Goal: Find specific page/section: Find specific page/section

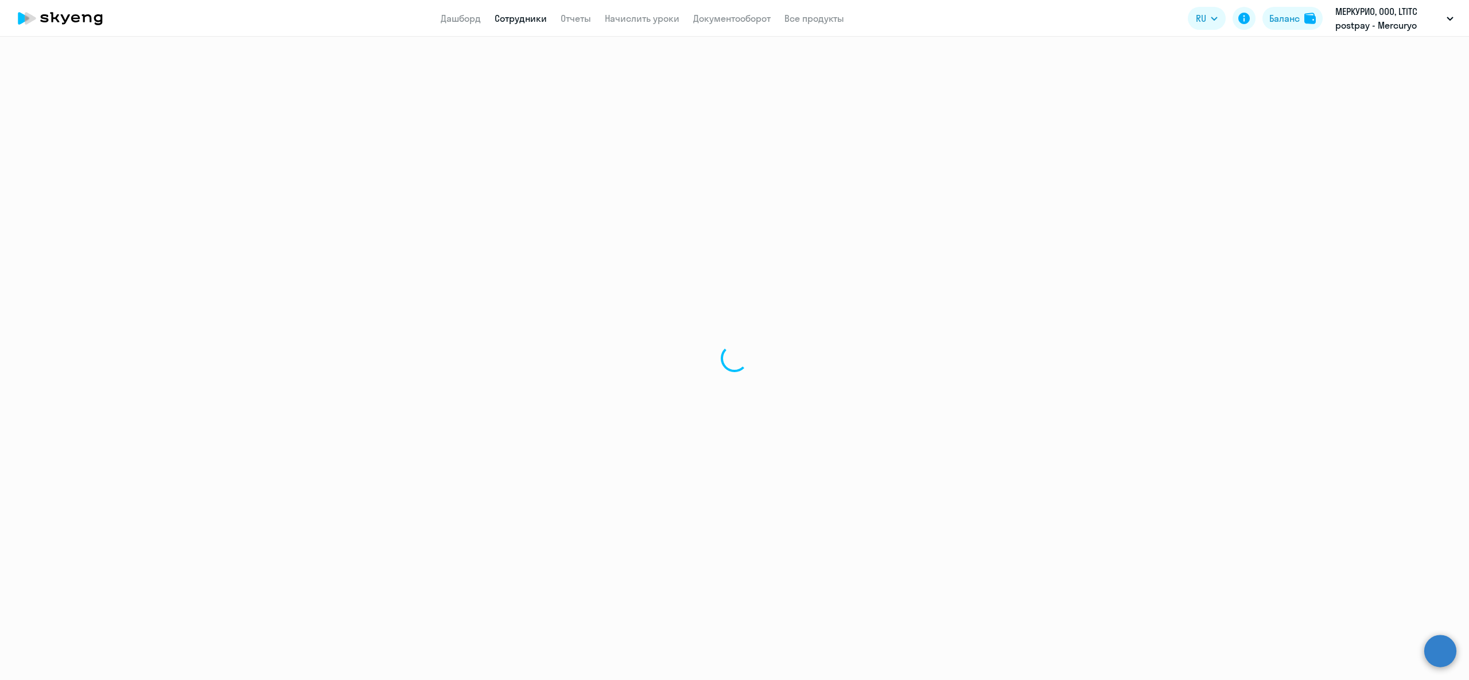
select select "30"
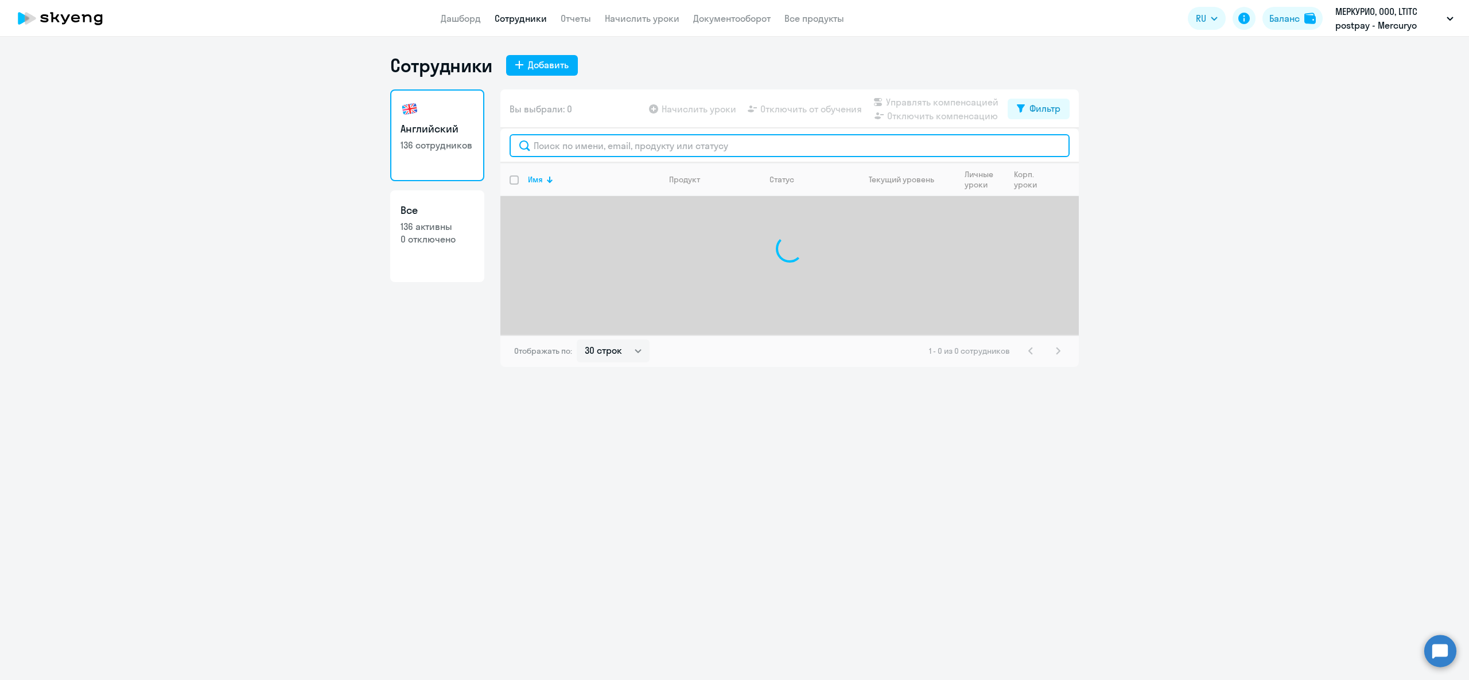
click at [551, 151] on input "text" at bounding box center [789, 145] width 560 height 23
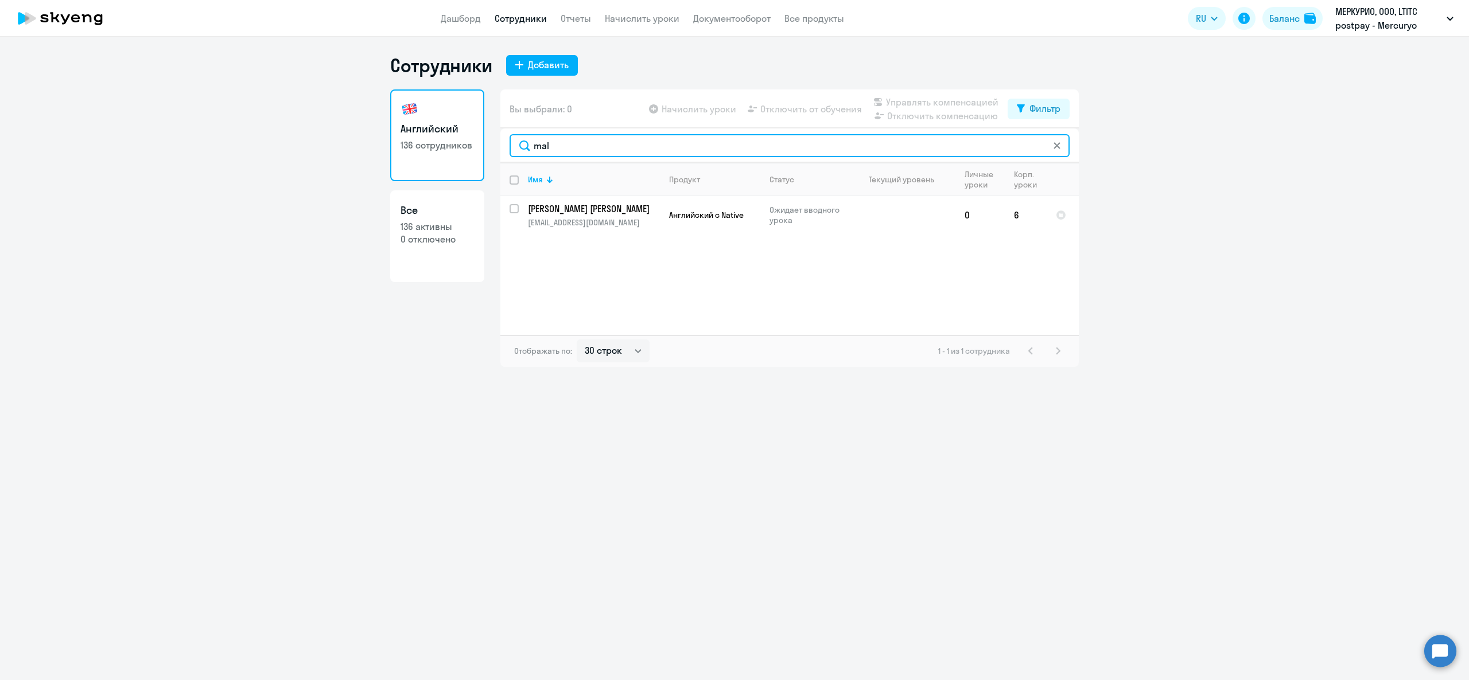
type input "mal"
click at [1059, 147] on icon at bounding box center [1056, 145] width 7 height 7
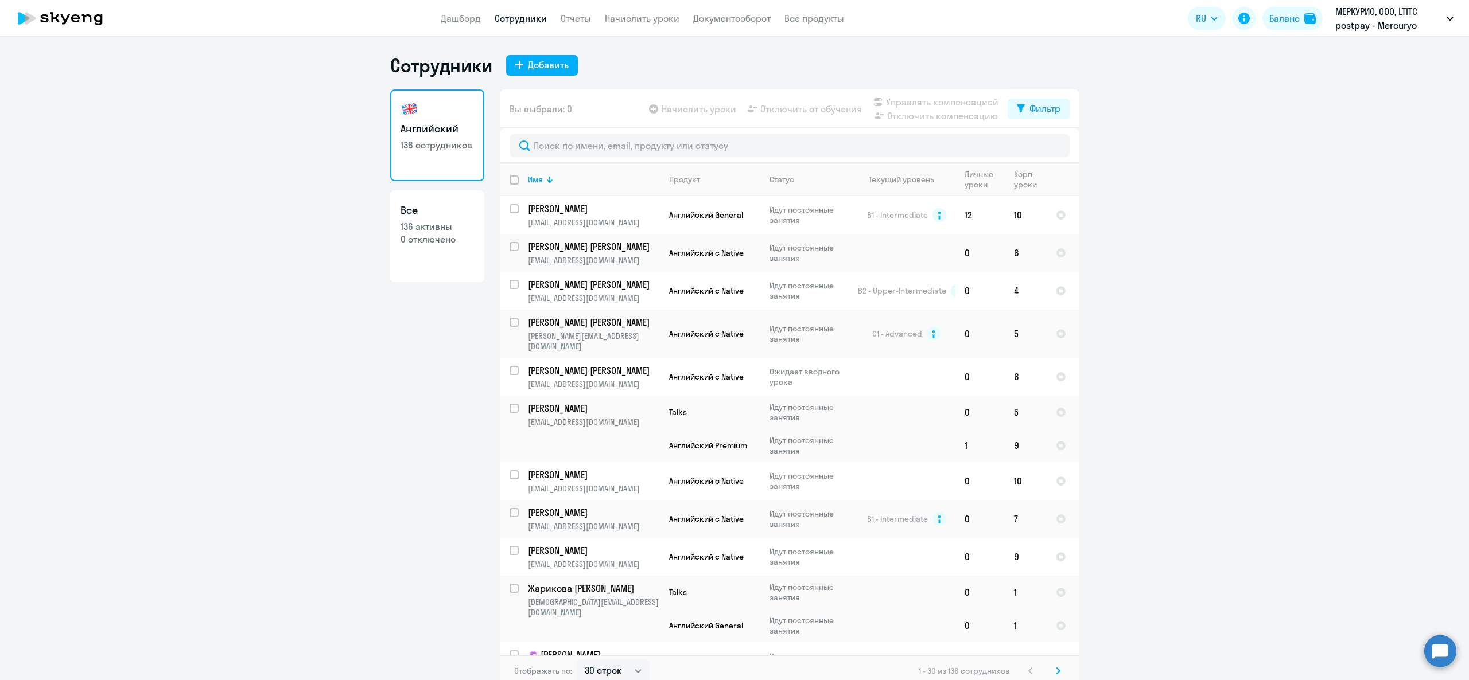
click at [459, 27] on app-header "Дашборд Сотрудники Отчеты Начислить уроки Документооборот Все продукты Дашборд …" at bounding box center [734, 18] width 1469 height 37
click at [460, 23] on link "Дашборд" at bounding box center [461, 18] width 40 height 11
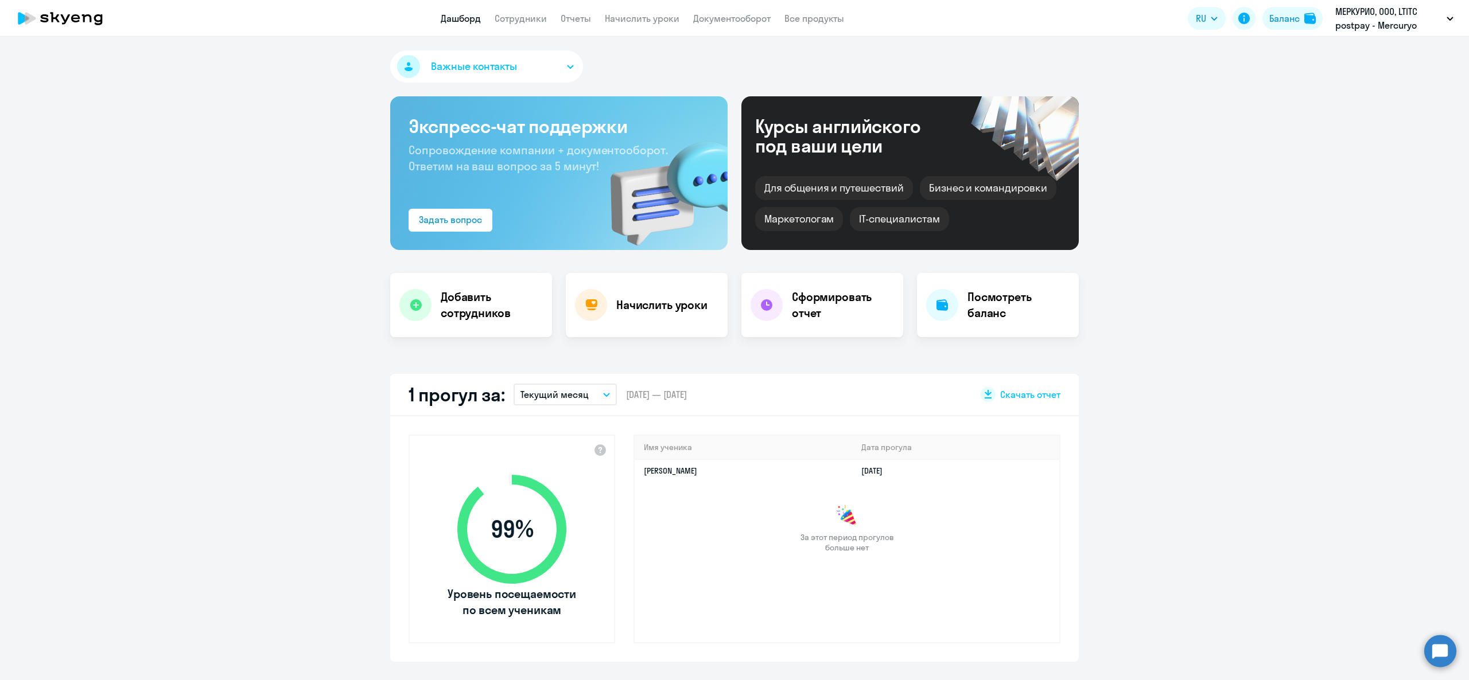
select select "30"
